Goal: Transaction & Acquisition: Subscribe to service/newsletter

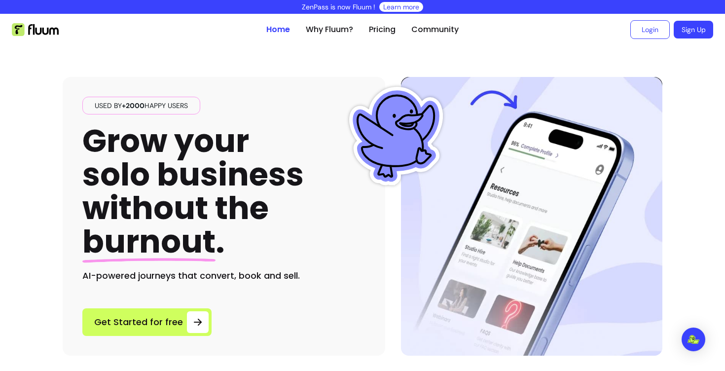
click at [682, 33] on link "Sign Up" at bounding box center [693, 30] width 39 height 18
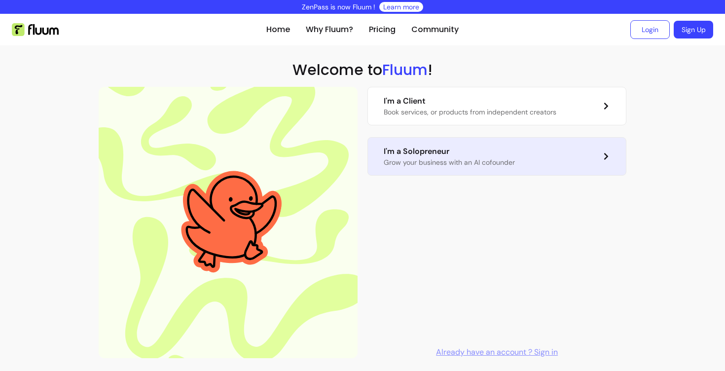
click at [468, 155] on p "I'm a Solopreneur" at bounding box center [449, 151] width 131 height 12
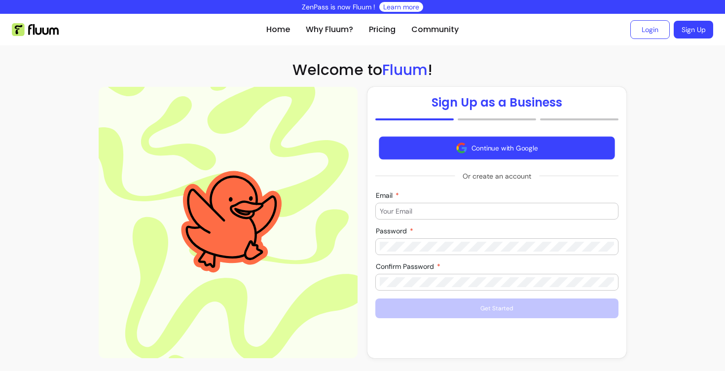
click at [501, 154] on button "Continue with Google" at bounding box center [497, 148] width 236 height 23
